Goal: Information Seeking & Learning: Learn about a topic

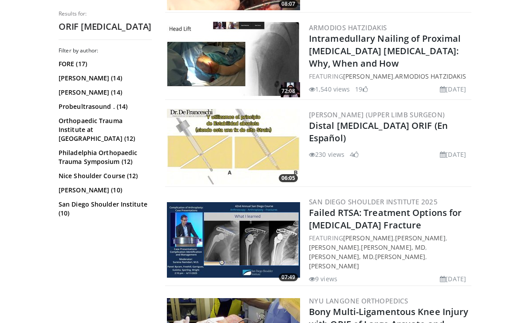
scroll to position [829, 0]
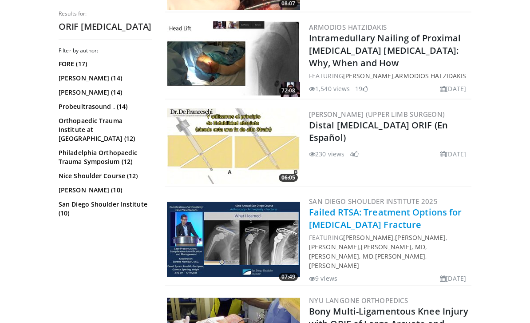
click at [406, 207] on link "Failed RTSA: Treatment Options for [MEDICAL_DATA] Fracture" at bounding box center [385, 219] width 153 height 24
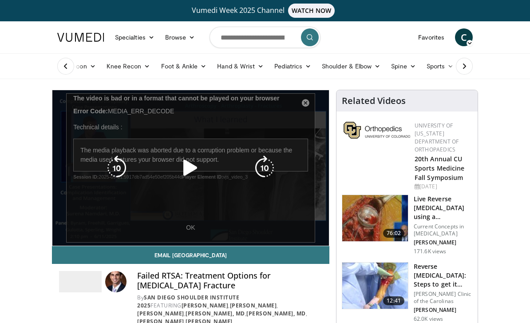
scroll to position [0, 0]
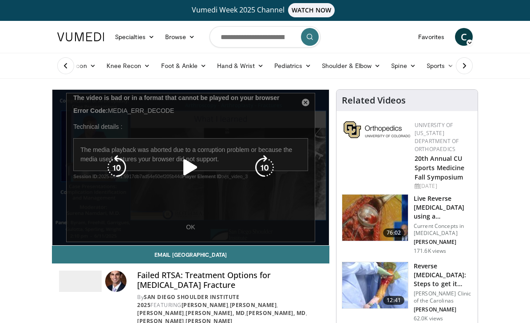
click at [189, 175] on icon "Video Player" at bounding box center [190, 167] width 25 height 25
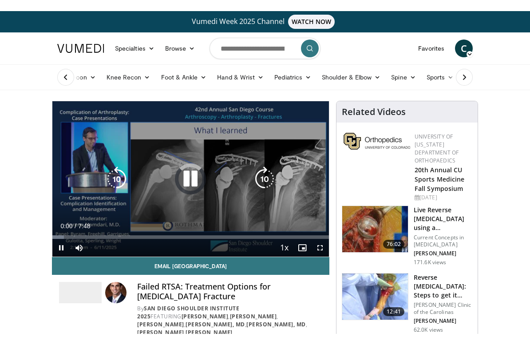
scroll to position [11, 0]
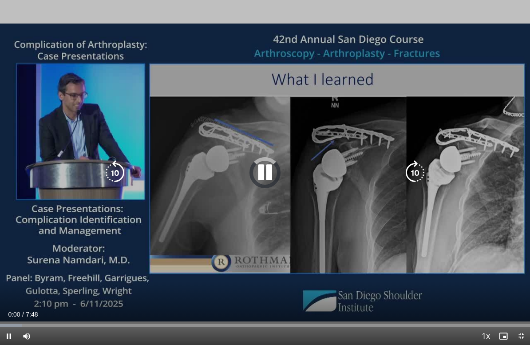
click at [493, 146] on div "10 seconds Tap to unmute" at bounding box center [265, 172] width 530 height 345
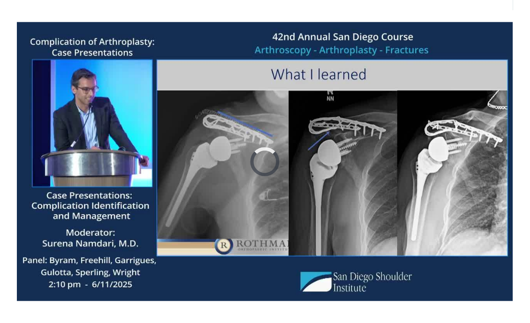
scroll to position [0, 0]
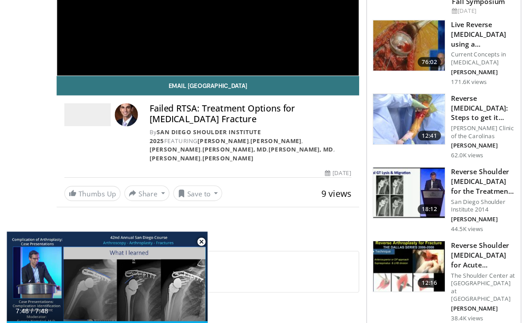
scroll to position [176, 0]
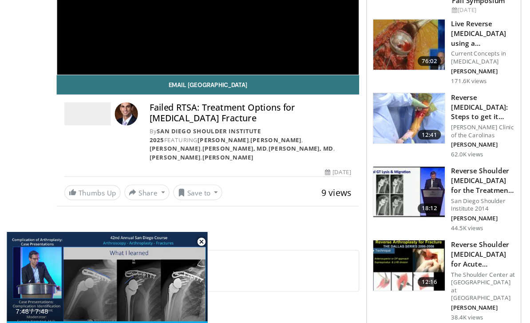
click at [453, 167] on h3 "Reverse Shoulder Arthroplasty for the Treatment of Proximal Humeral …" at bounding box center [443, 166] width 59 height 27
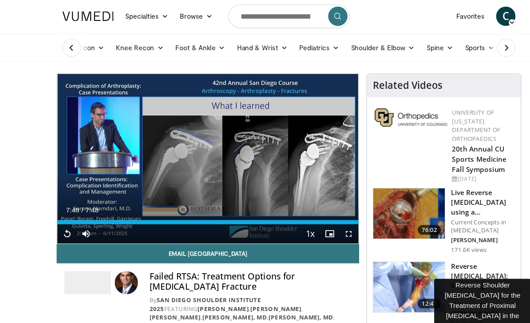
scroll to position [0, 0]
